Goal: Task Accomplishment & Management: Manage account settings

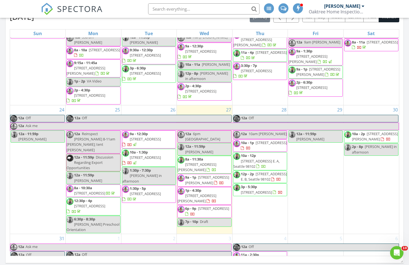
scroll to position [562, 409]
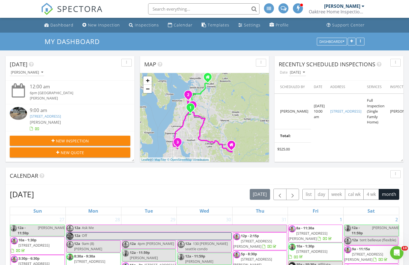
click at [198, 179] on div "Calendar" at bounding box center [200, 175] width 381 height 8
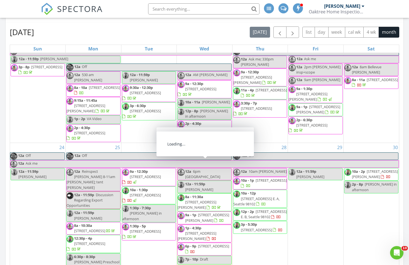
scroll to position [383, 0]
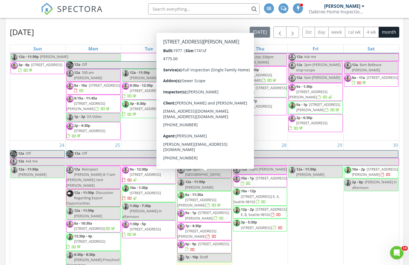
click at [221, 34] on div "August 2025 today list day week cal wk 4 wk month" at bounding box center [204, 31] width 389 height 11
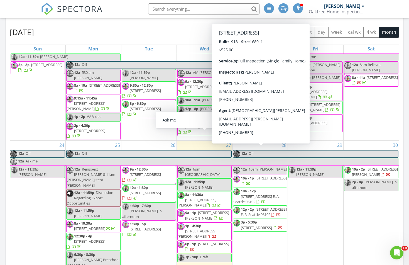
click at [255, 175] on span "868 S 84th St, Tacoma 98444" at bounding box center [270, 177] width 31 height 5
